Goal: Task Accomplishment & Management: Manage account settings

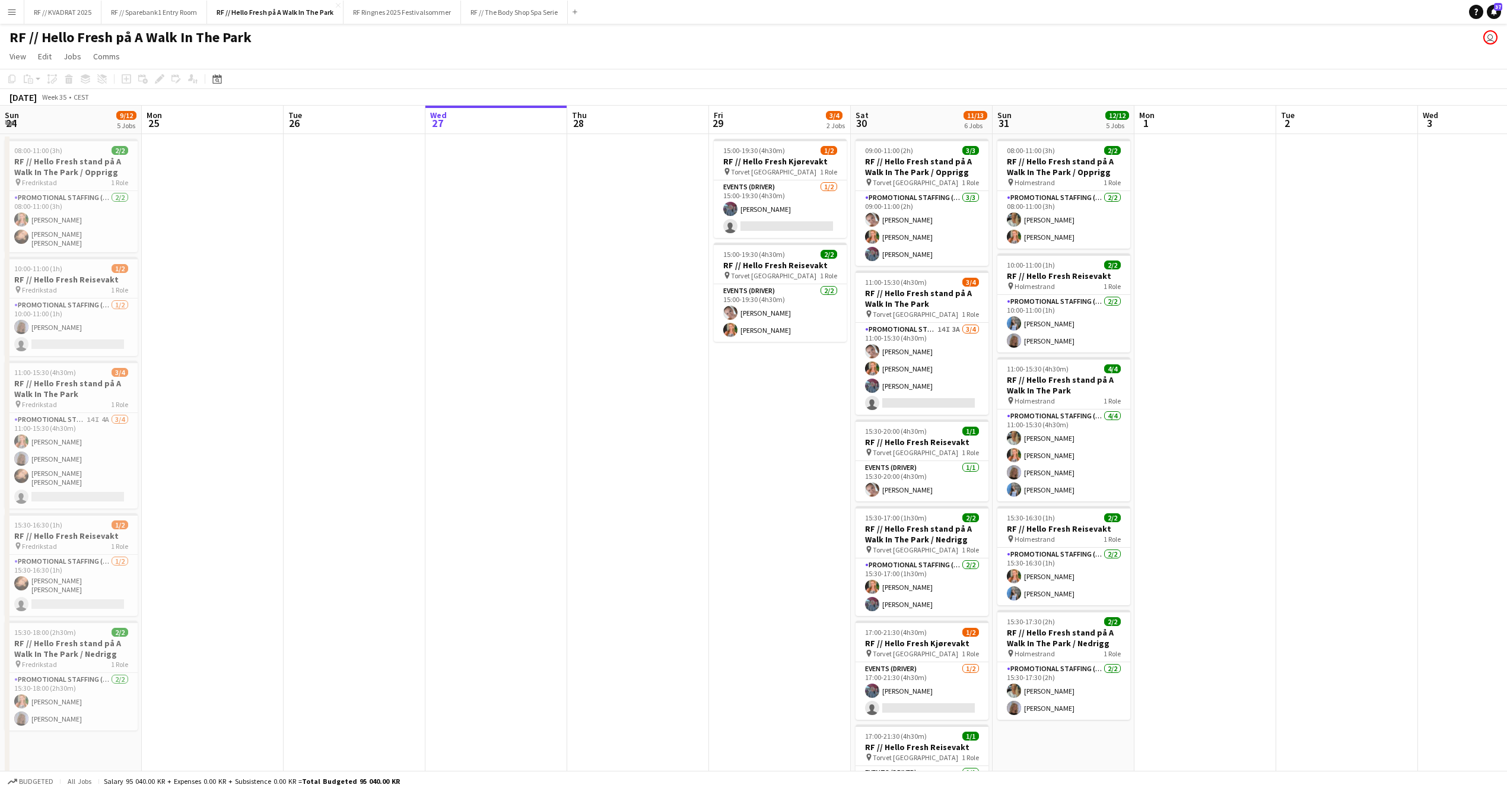
scroll to position [0, 283]
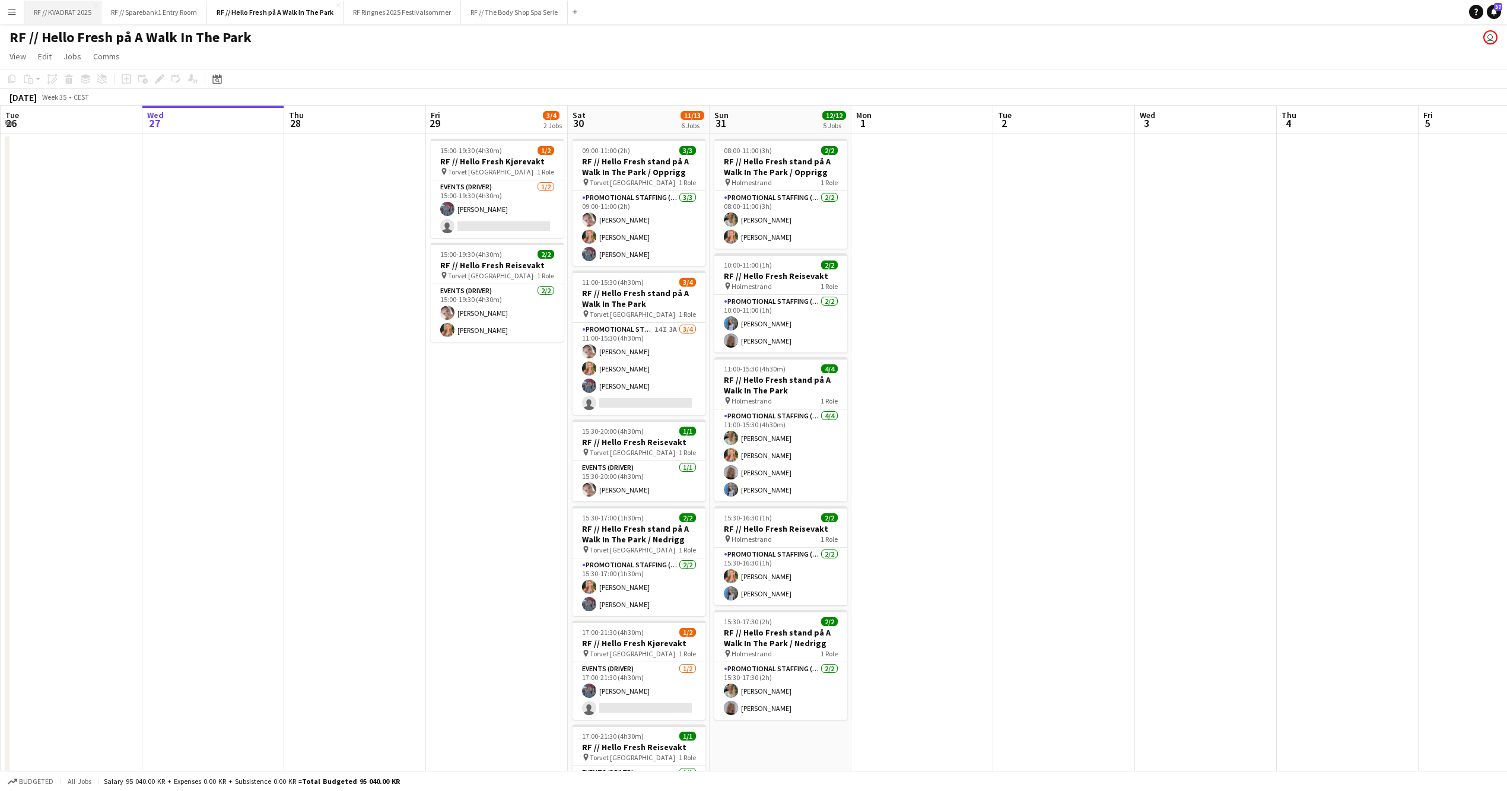
click at [60, 14] on button "RF // KVADRAT 2025 Close" at bounding box center [62, 12] width 77 height 23
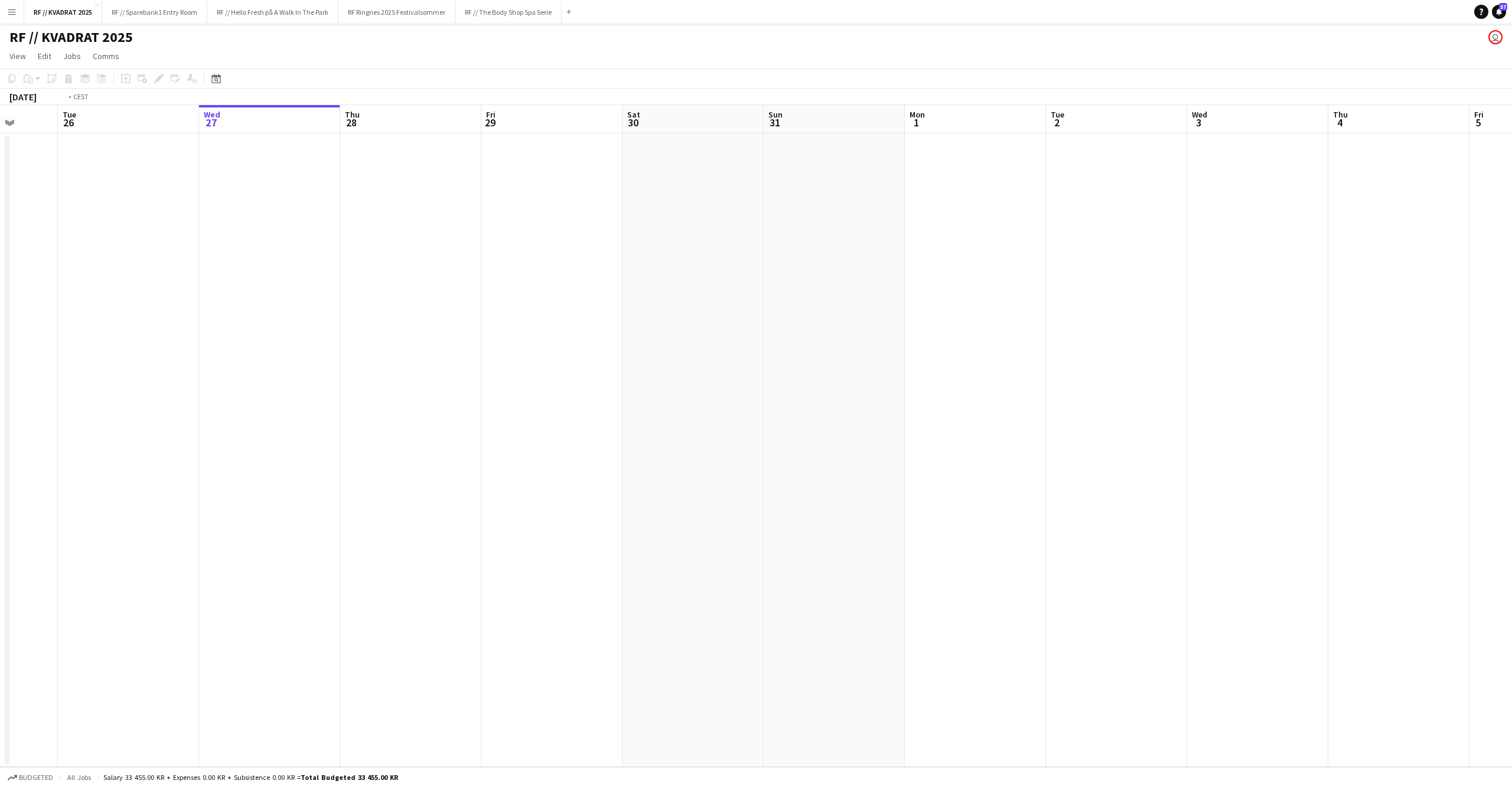
drag, startPoint x: 242, startPoint y: 249, endPoint x: 1170, endPoint y: 258, distance: 928.0
click at [1173, 256] on app-calendar-viewport "Sun 24 Mon 25 Tue 26 Wed 27 Thu 28 Fri 29 Sat 30 Sun 31 Mon 1 Tue 2 Wed 3 Thu 4…" at bounding box center [756, 436] width 1512 height 662
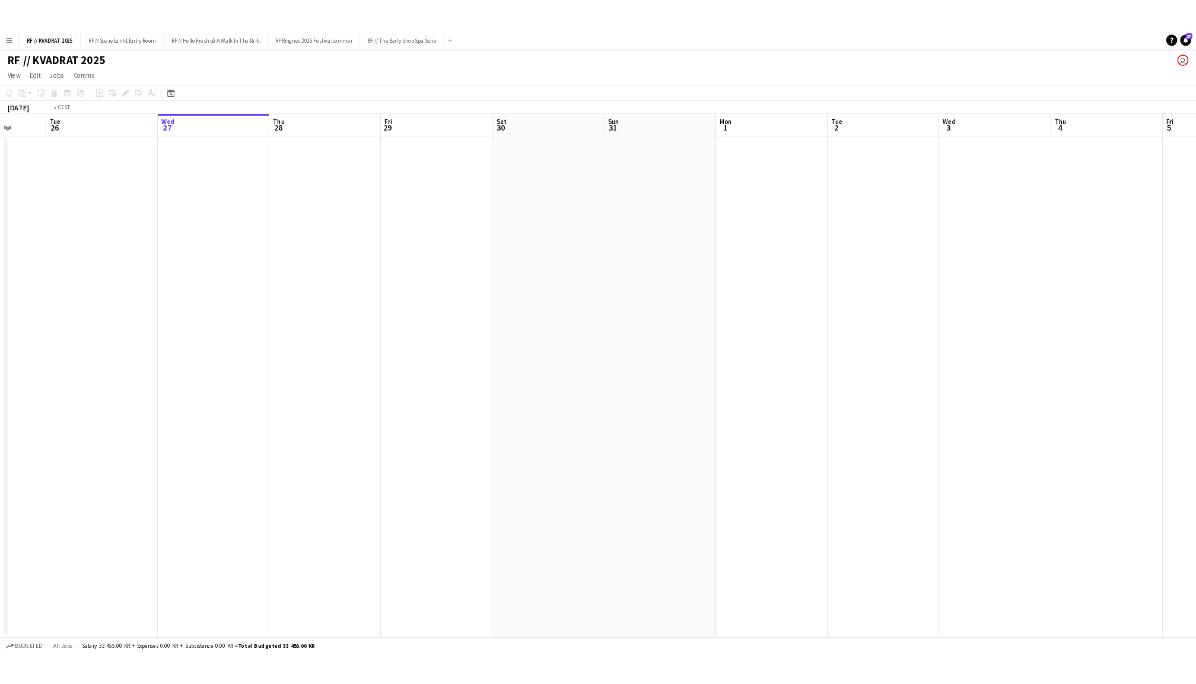
scroll to position [0, 340]
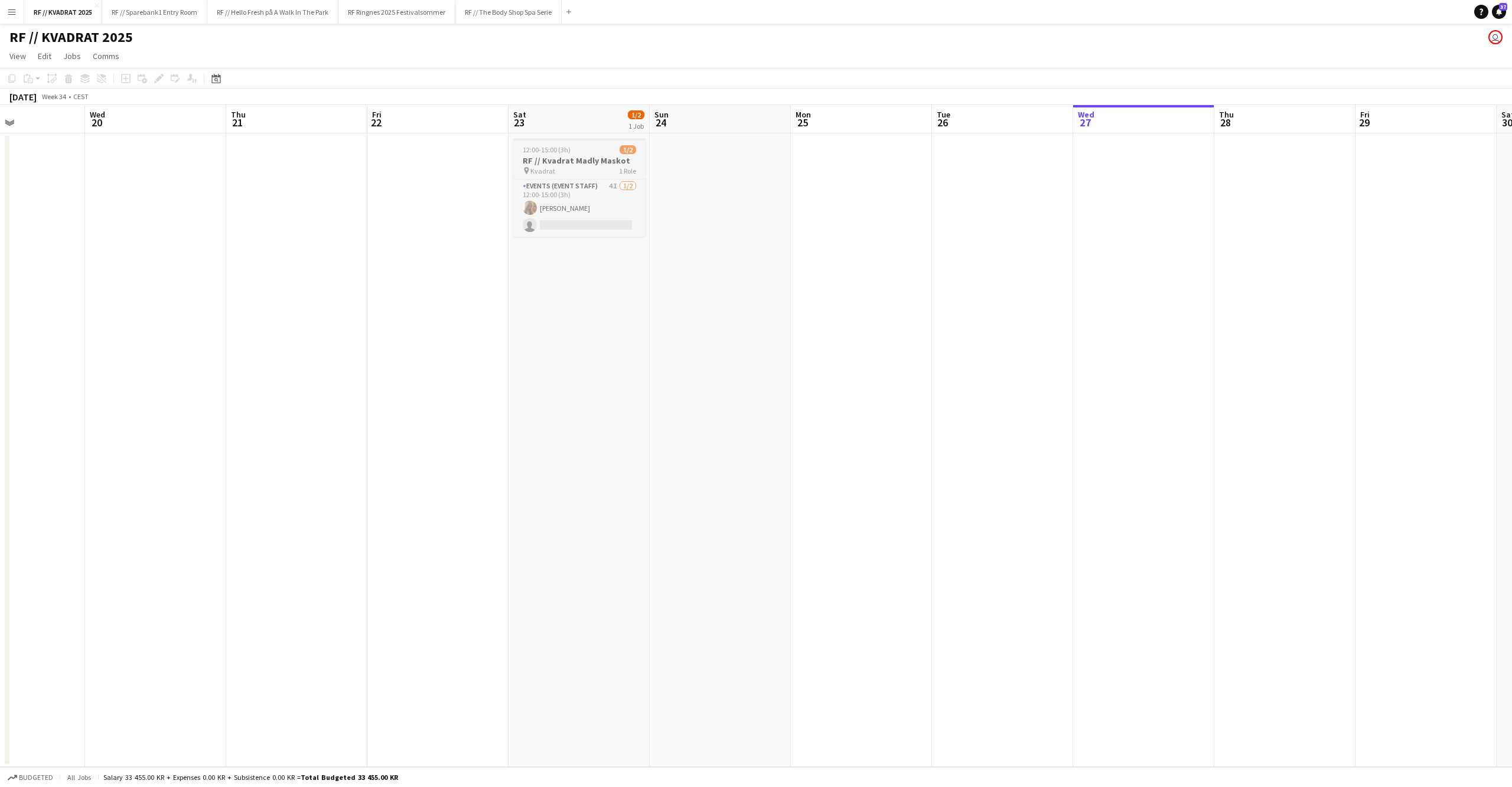
click at [584, 163] on h3 "RF // Kvadrat Madly Maskot" at bounding box center [579, 160] width 132 height 11
click at [584, 207] on app-card-role "Events (Event Staff) 4I [DATE] 12:00-15:00 (3h) [PERSON_NAME] single-neutral-ac…" at bounding box center [579, 210] width 130 height 58
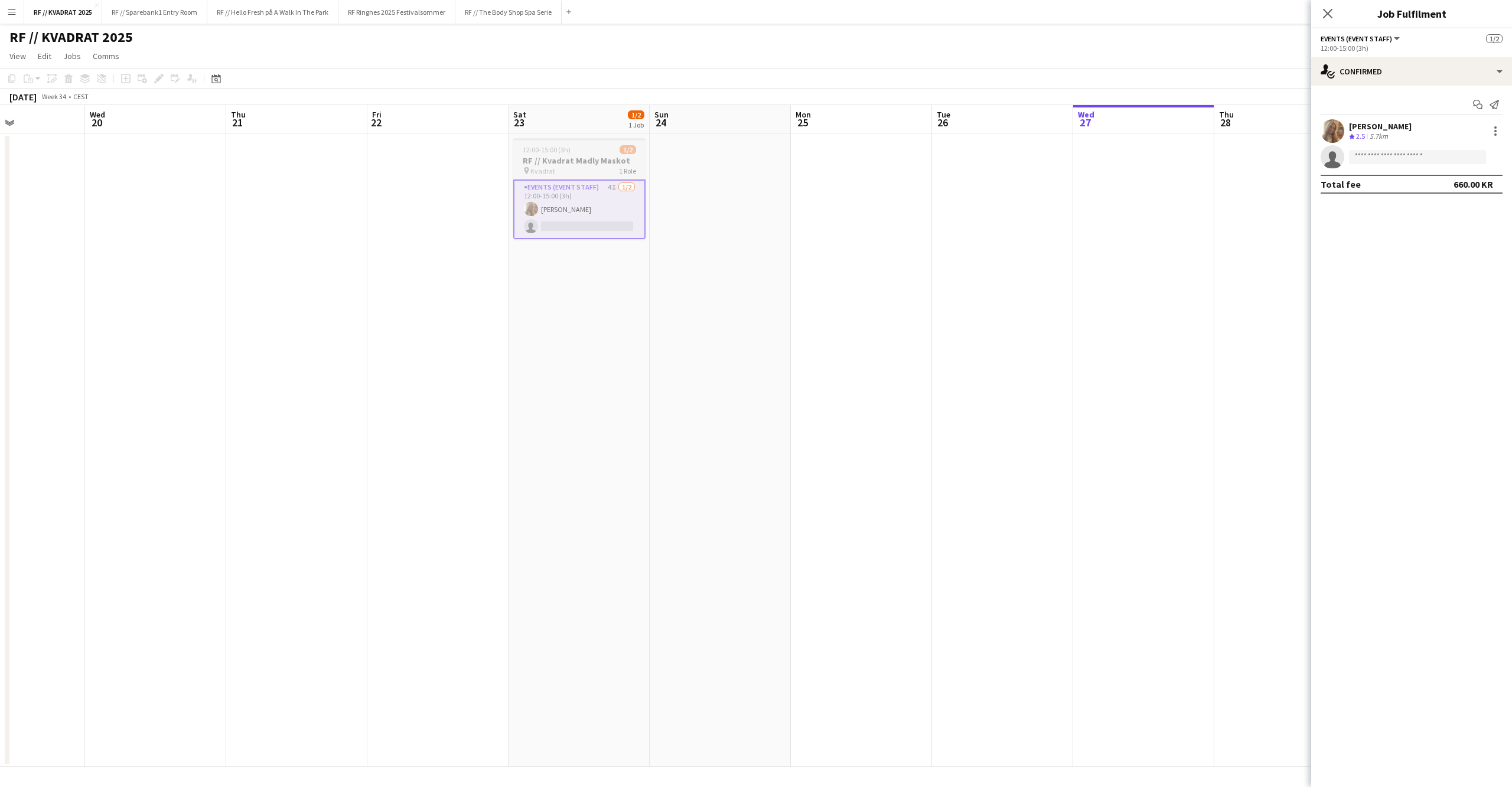
click at [582, 168] on div "pin Kvadrat 1 Role" at bounding box center [579, 170] width 132 height 9
click at [158, 77] on icon at bounding box center [158, 79] width 7 height 7
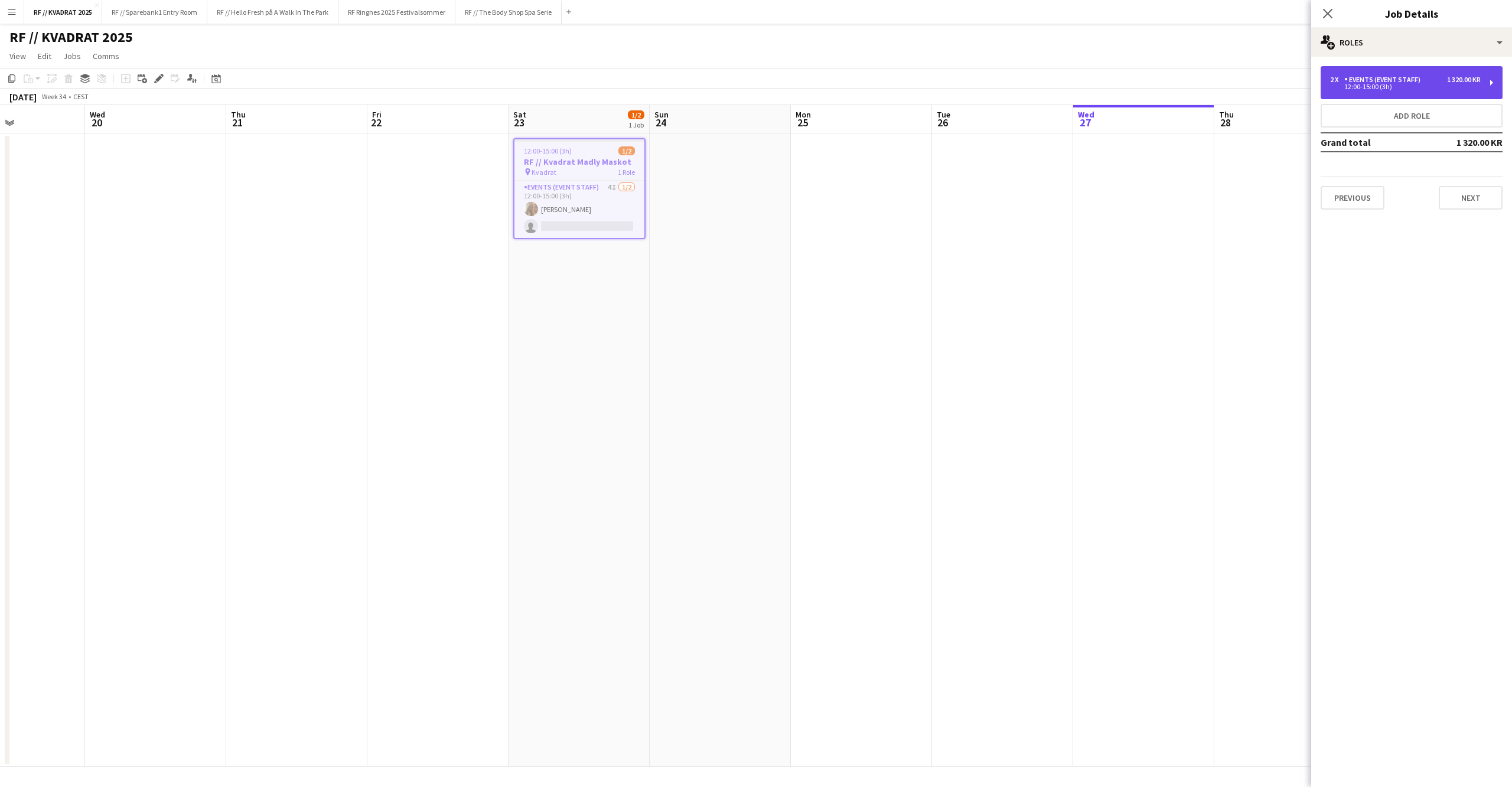
click at [1378, 88] on div "12:00-15:00 (3h)" at bounding box center [1404, 87] width 150 height 6
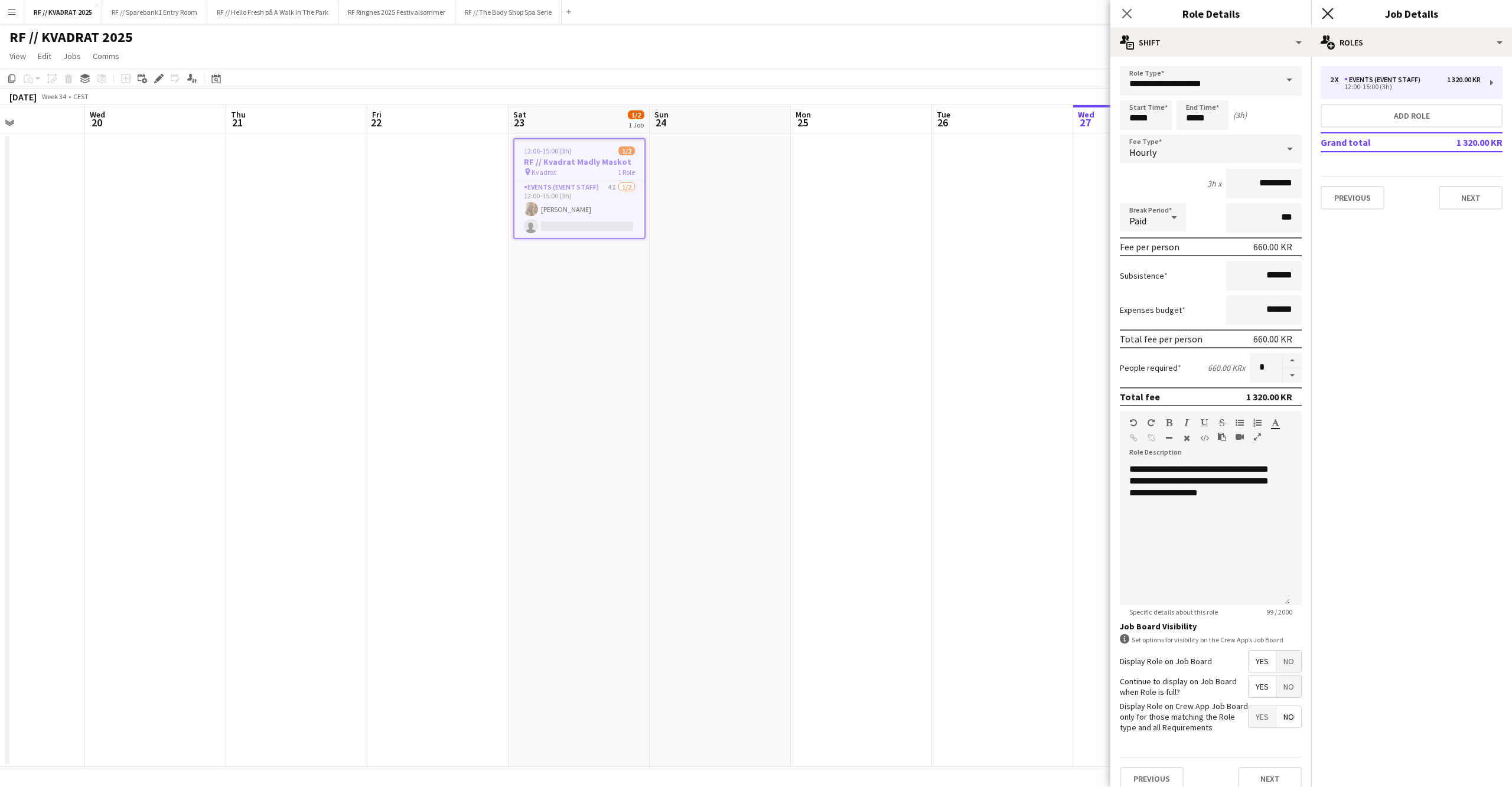
click at [1330, 12] on icon "Close pop-in" at bounding box center [1327, 13] width 11 height 11
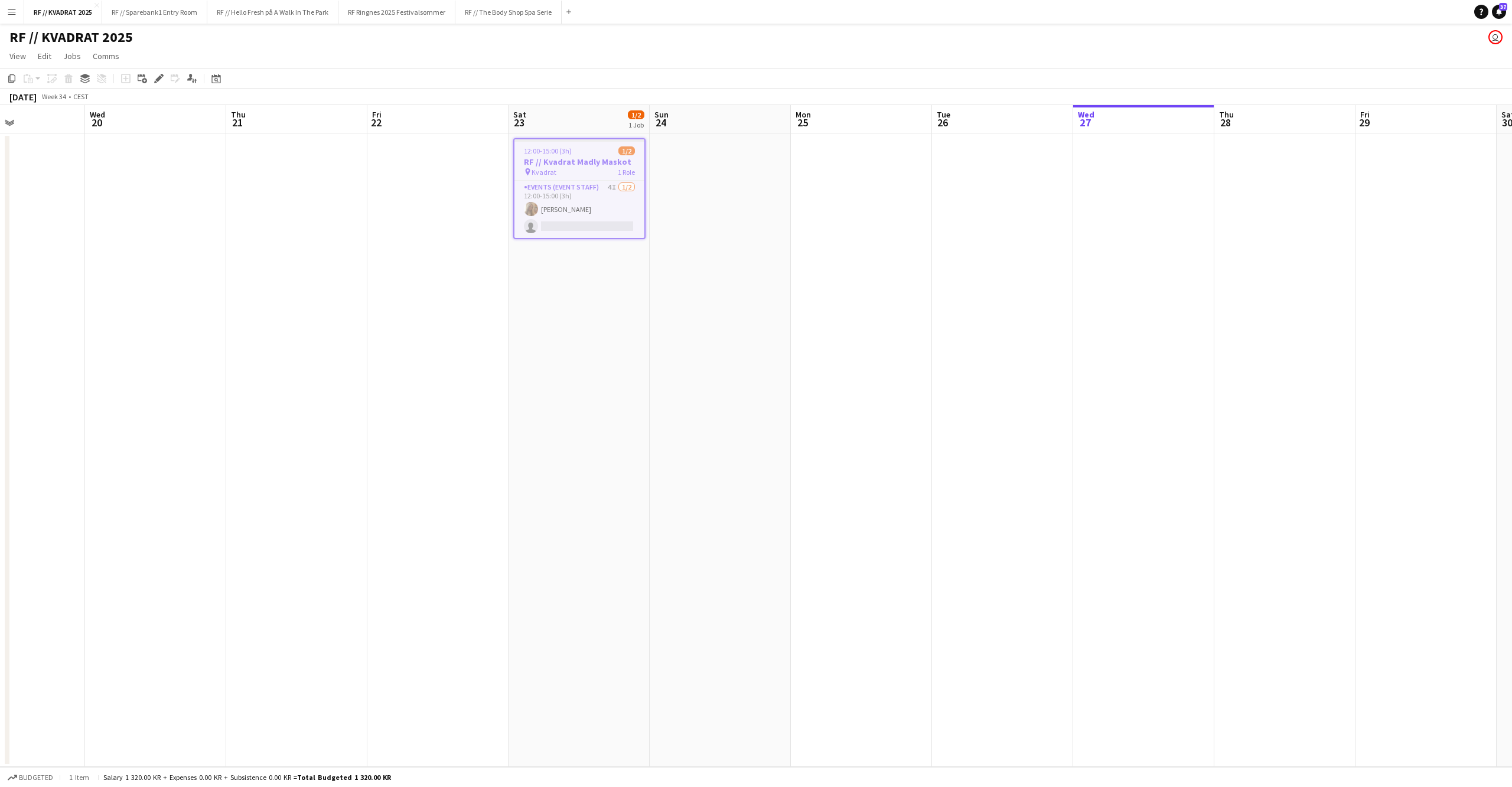
click at [336, 211] on app-date-cell at bounding box center [297, 450] width 141 height 634
